Goal: Transaction & Acquisition: Book appointment/travel/reservation

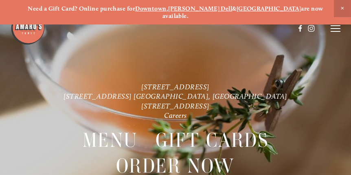
click at [166, 9] on strong "Downtown" at bounding box center [150, 8] width 31 height 7
click at [333, 27] on icon at bounding box center [336, 28] width 10 height 7
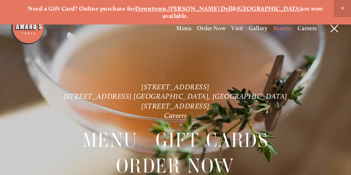
click at [285, 28] on span "Reserve" at bounding box center [282, 28] width 19 height 7
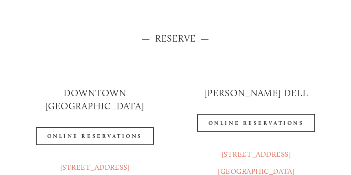
scroll to position [67, 0]
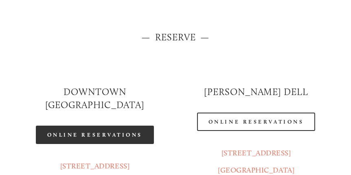
drag, startPoint x: 105, startPoint y: 119, endPoint x: 90, endPoint y: 119, distance: 15.1
click at [90, 126] on link "Online Reservations" at bounding box center [95, 135] width 118 height 18
